Goal: Check status: Check status

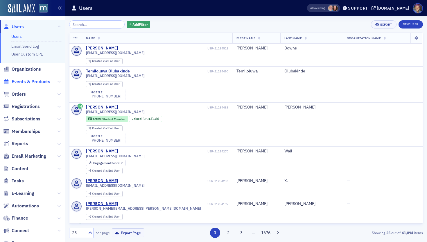
click at [46, 81] on span "Events & Products" at bounding box center [31, 81] width 39 height 6
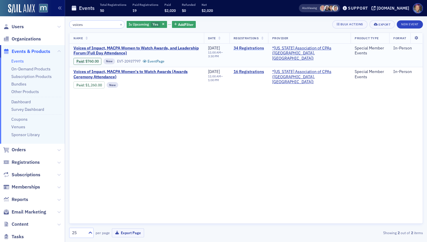
type input "voices"
click at [264, 48] on link "34 Registrations" at bounding box center [248, 48] width 30 height 5
